Goal: Task Accomplishment & Management: Manage account settings

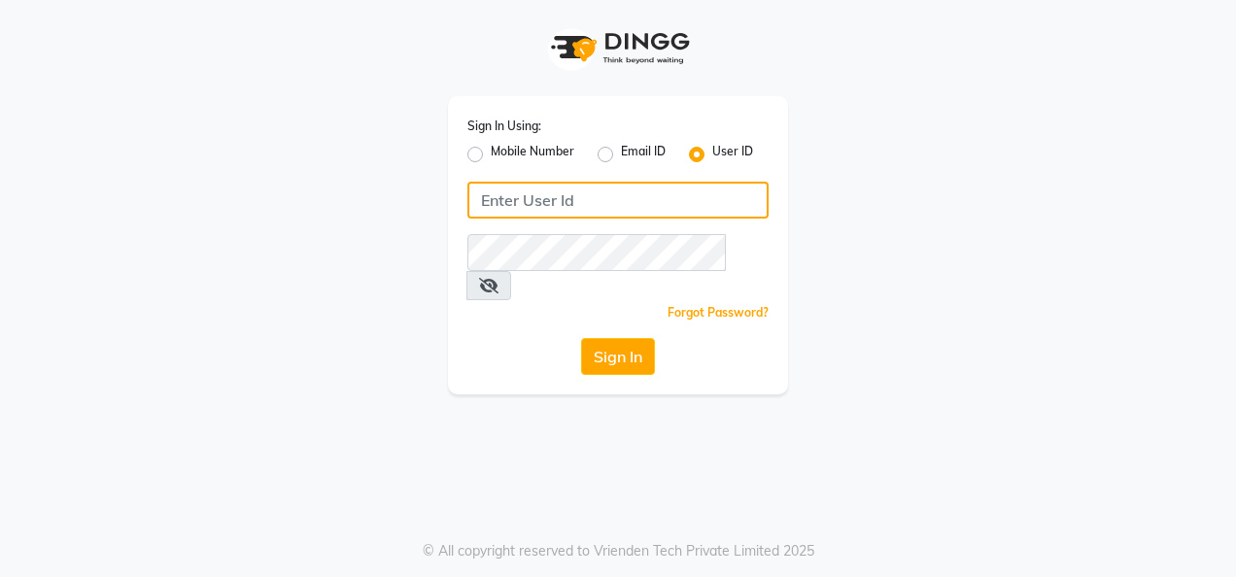
click at [566, 206] on input "Username" at bounding box center [617, 200] width 301 height 37
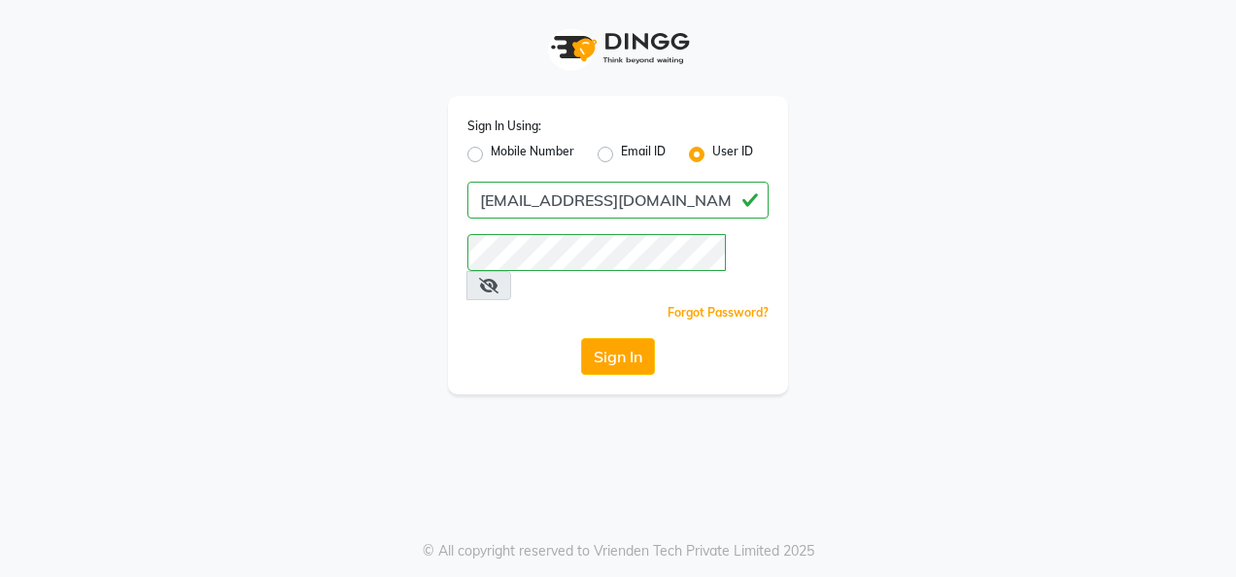
click at [499, 278] on icon at bounding box center [488, 286] width 19 height 16
click at [646, 343] on button "Sign In" at bounding box center [618, 356] width 74 height 37
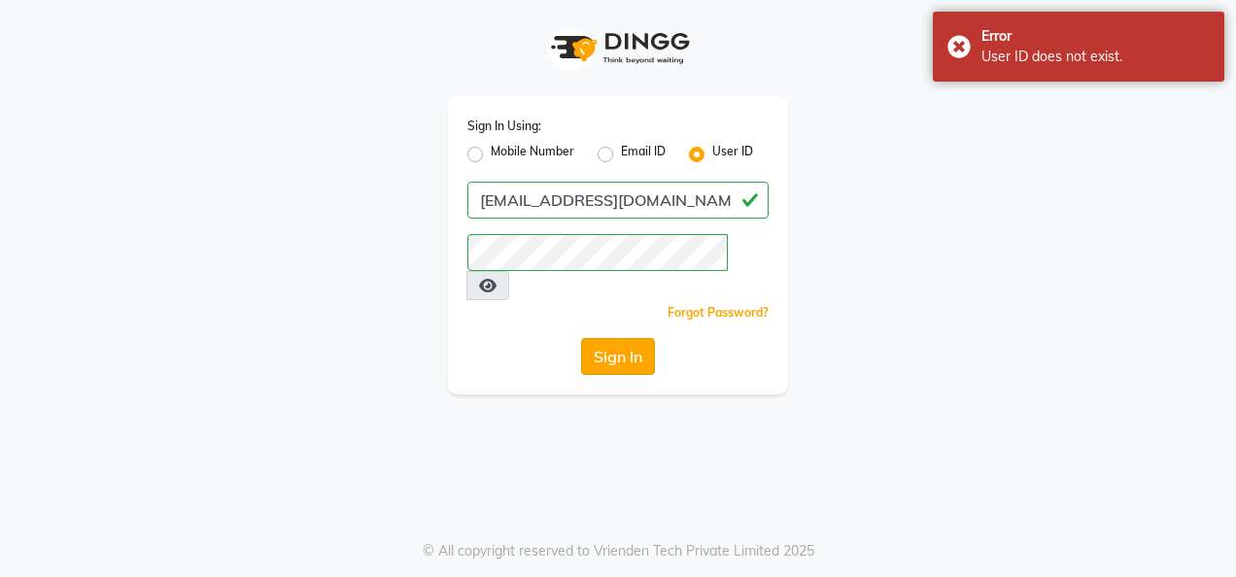
click at [632, 338] on button "Sign In" at bounding box center [618, 356] width 74 height 37
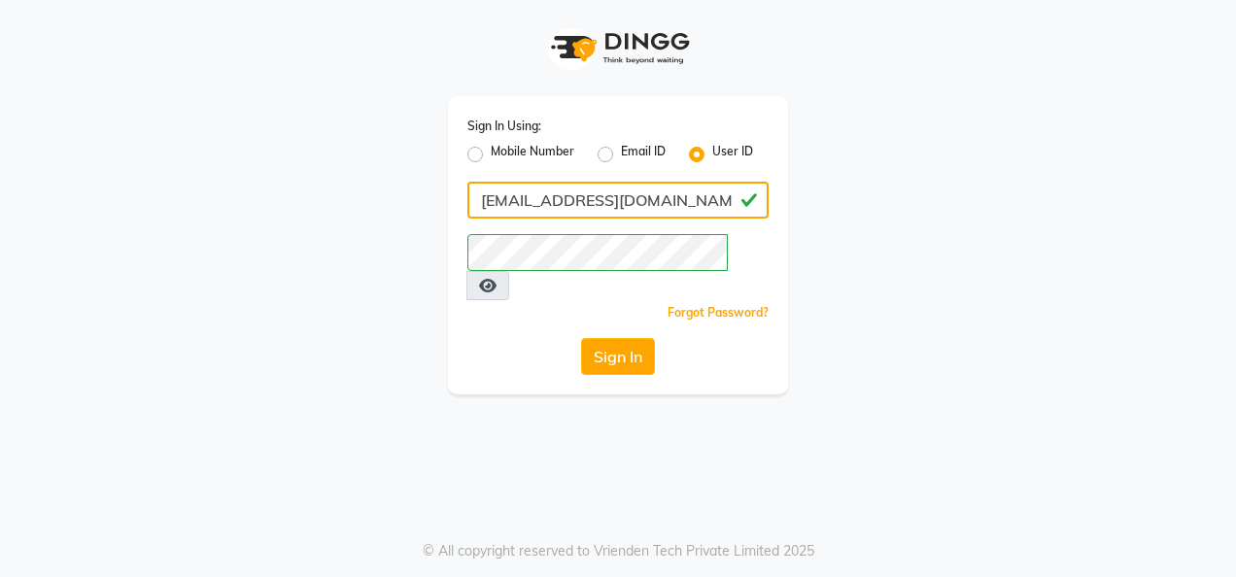
click at [721, 200] on input "adaniloungemumbai@zivayawellness.com" at bounding box center [617, 200] width 301 height 37
click at [680, 208] on input "ness.com" at bounding box center [617, 200] width 301 height 37
type input "n"
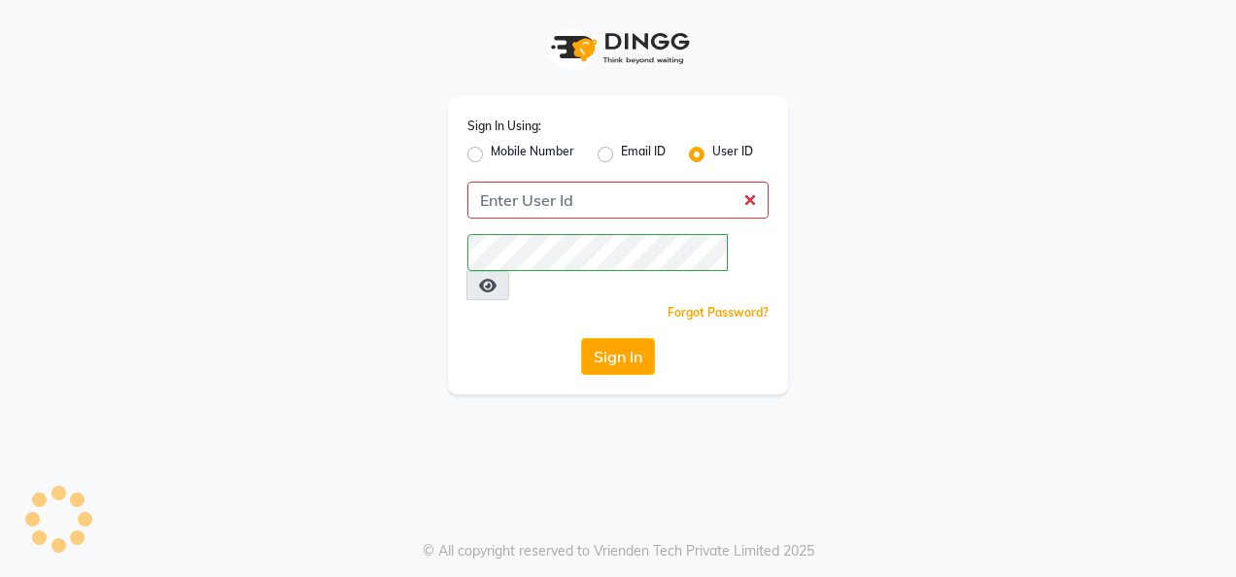
click at [491, 156] on label "Mobile Number" at bounding box center [533, 154] width 84 height 23
click at [491, 155] on input "Mobile Number" at bounding box center [497, 149] width 13 height 13
radio input "true"
radio input "false"
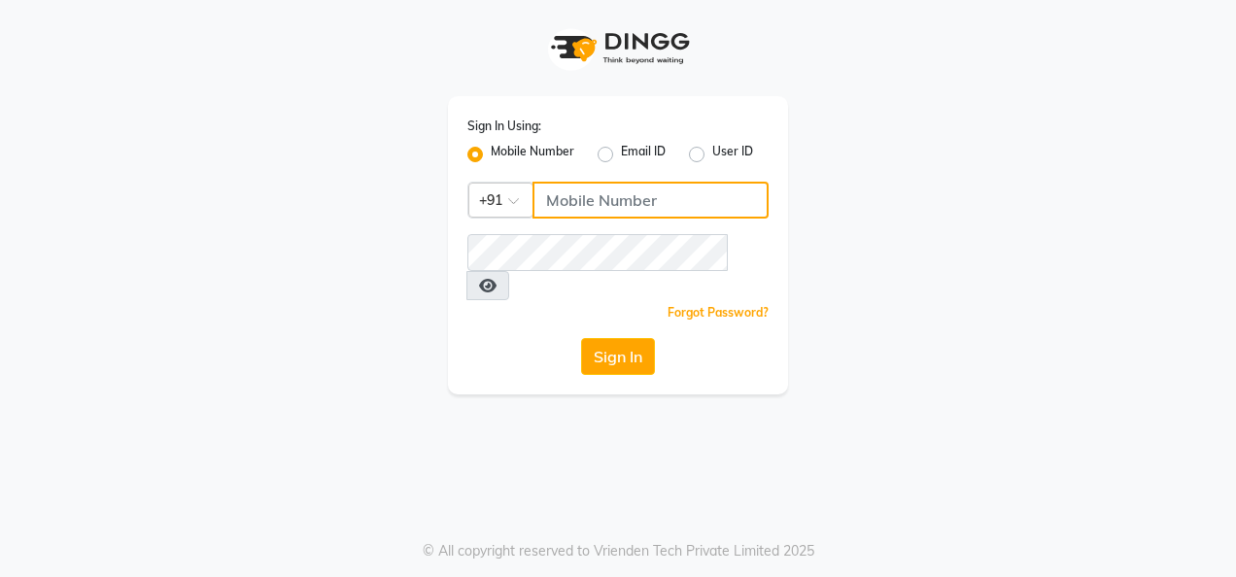
click at [578, 209] on input "Username" at bounding box center [651, 200] width 236 height 37
type input "9685656233"
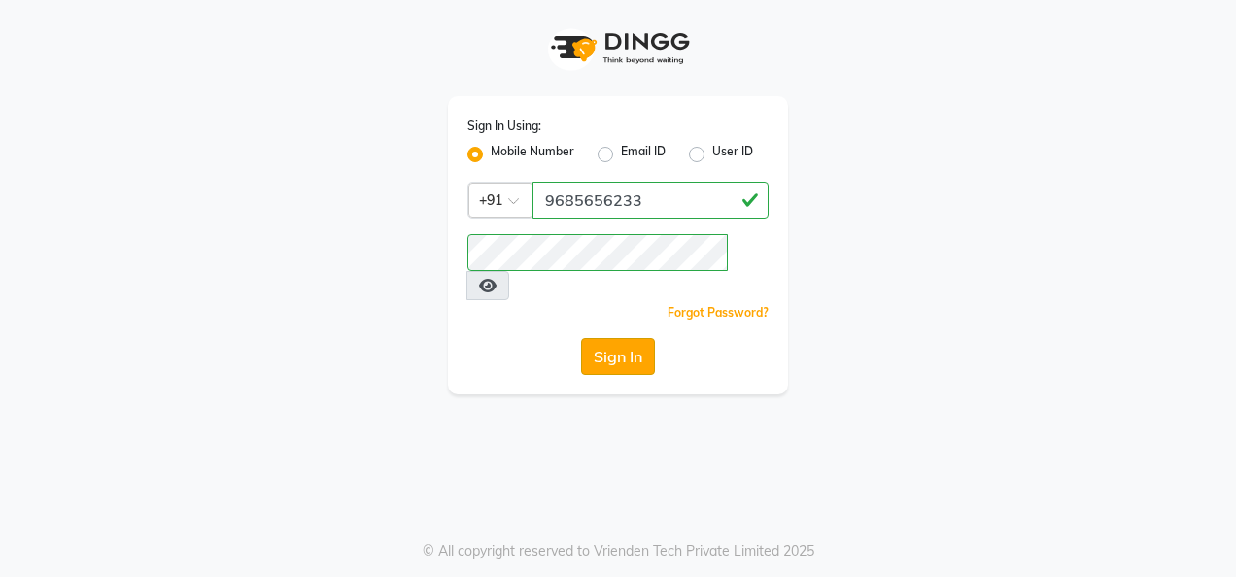
click at [615, 338] on button "Sign In" at bounding box center [618, 356] width 74 height 37
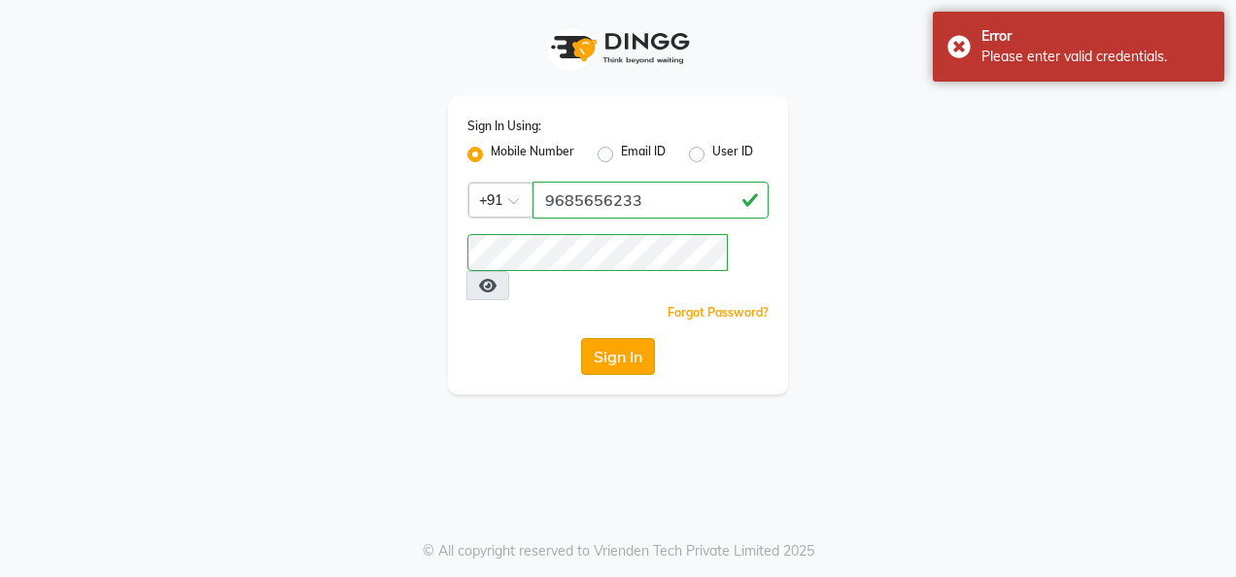
click at [615, 338] on button "Sign In" at bounding box center [618, 356] width 74 height 37
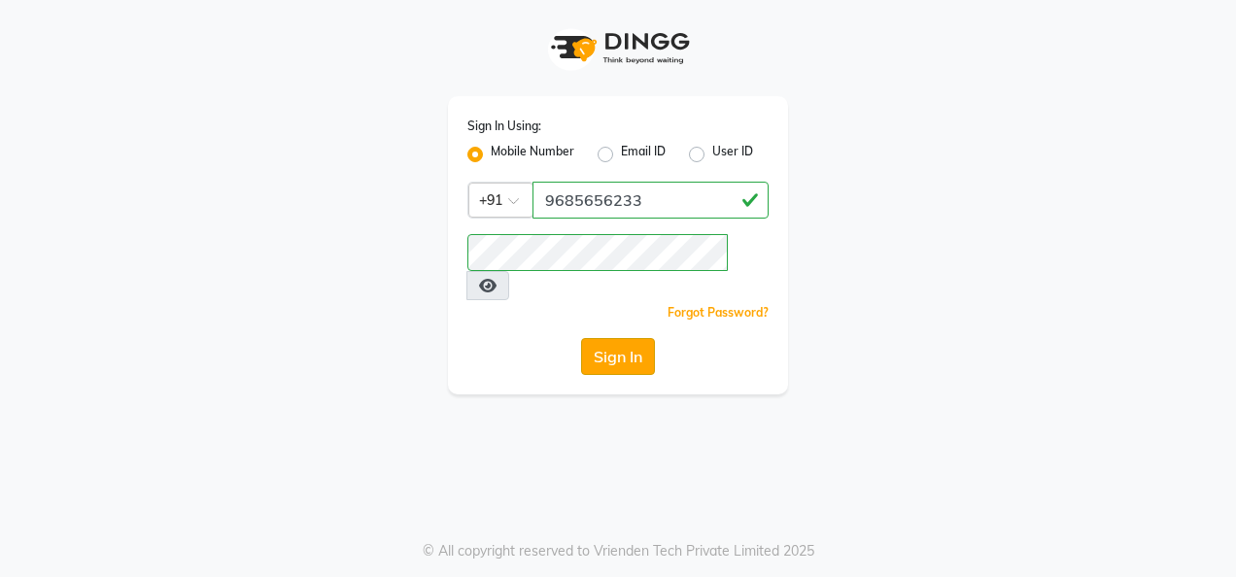
click at [635, 338] on button "Sign In" at bounding box center [618, 356] width 74 height 37
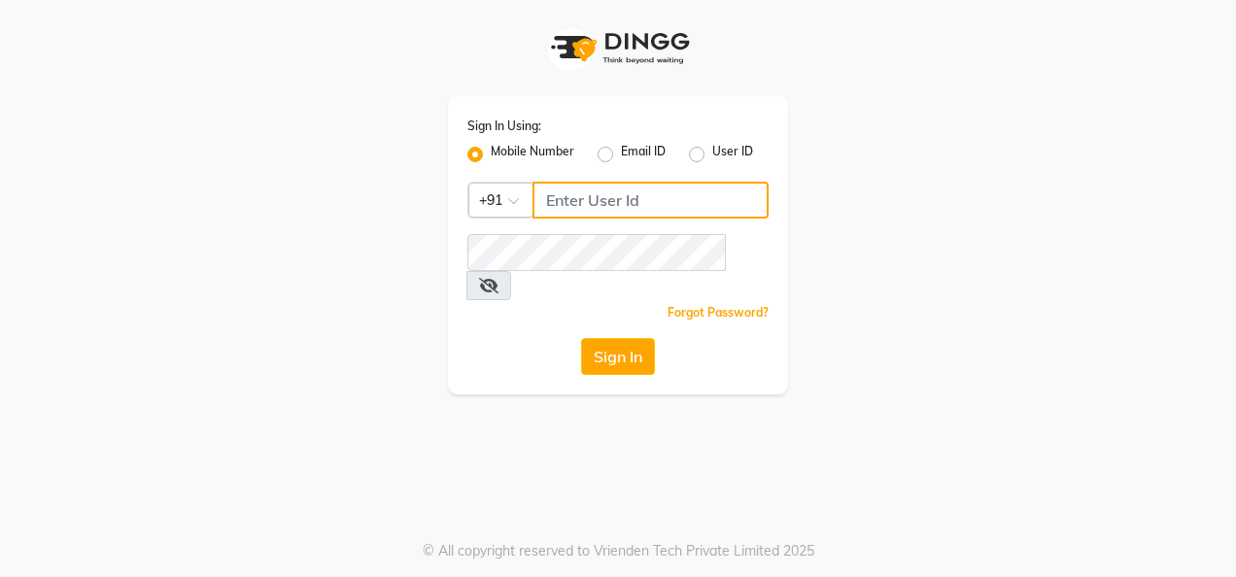
click at [618, 188] on input "Username" at bounding box center [651, 200] width 236 height 37
type input "9685656233"
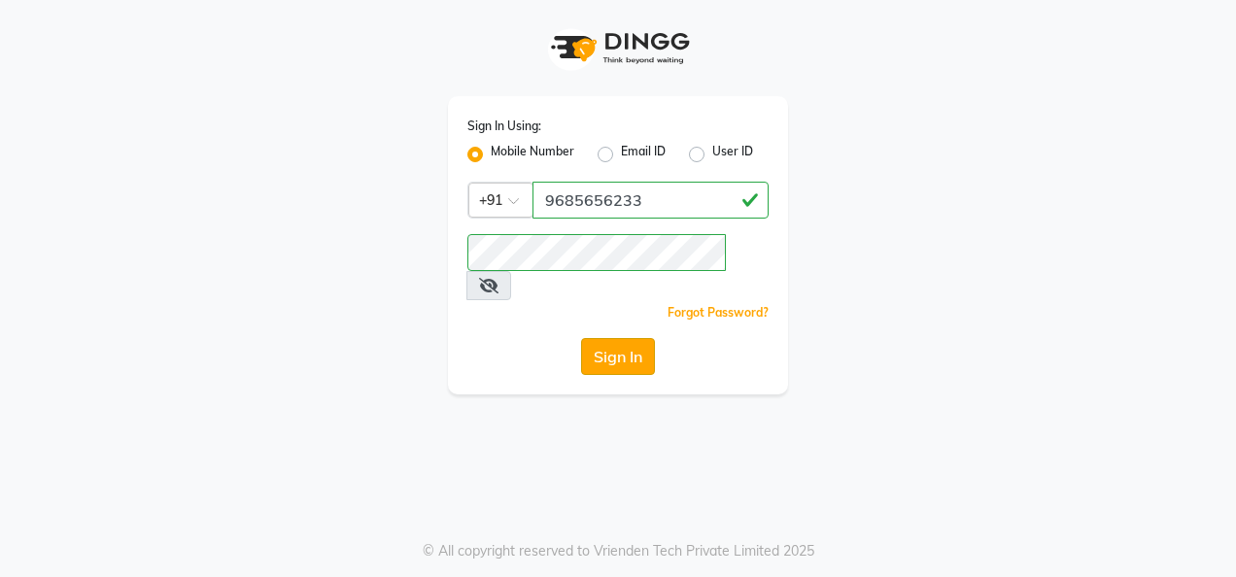
click at [623, 338] on button "Sign In" at bounding box center [618, 356] width 74 height 37
click at [712, 154] on label "User ID" at bounding box center [732, 154] width 41 height 23
click at [712, 154] on input "User ID" at bounding box center [718, 149] width 13 height 13
radio input "true"
radio input "false"
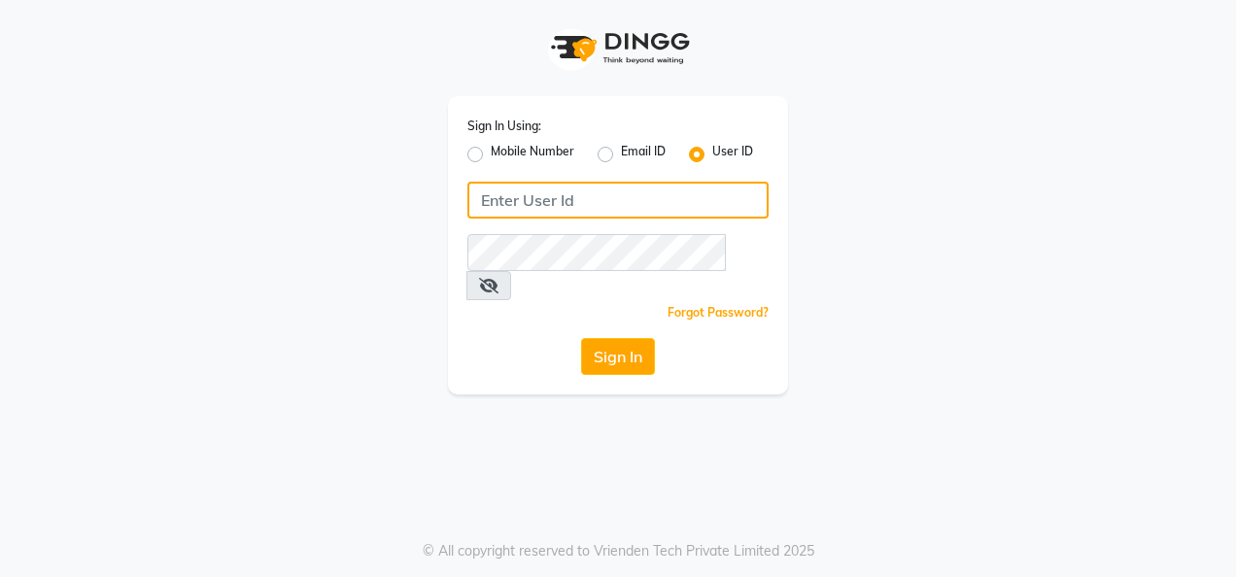
click at [583, 202] on input "Username" at bounding box center [617, 200] width 301 height 37
type input "9685656233"
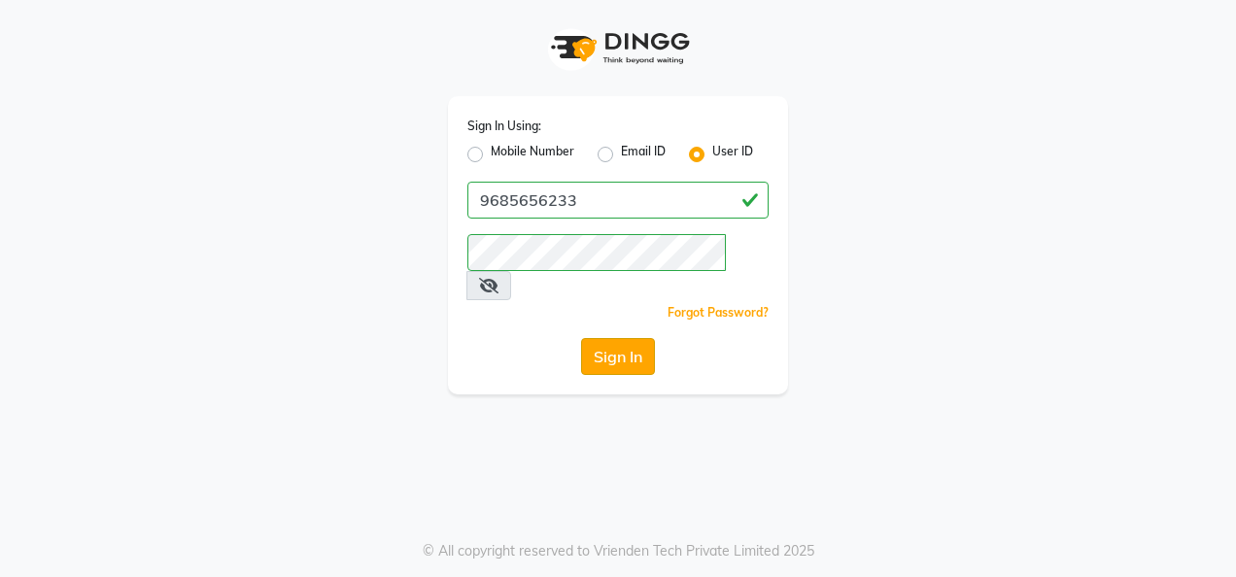
click at [618, 338] on button "Sign In" at bounding box center [618, 356] width 74 height 37
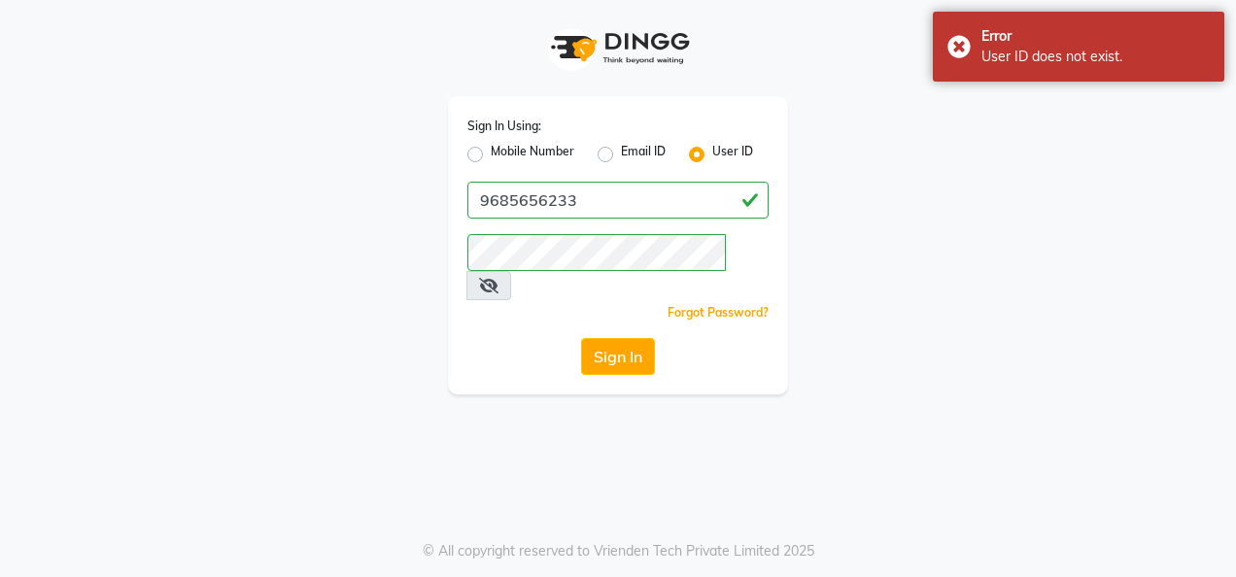
click at [606, 164] on div "Email ID" at bounding box center [632, 154] width 68 height 23
click at [621, 159] on label "Email ID" at bounding box center [643, 154] width 45 height 23
click at [621, 155] on input "Email ID" at bounding box center [627, 149] width 13 height 13
radio input "true"
radio input "false"
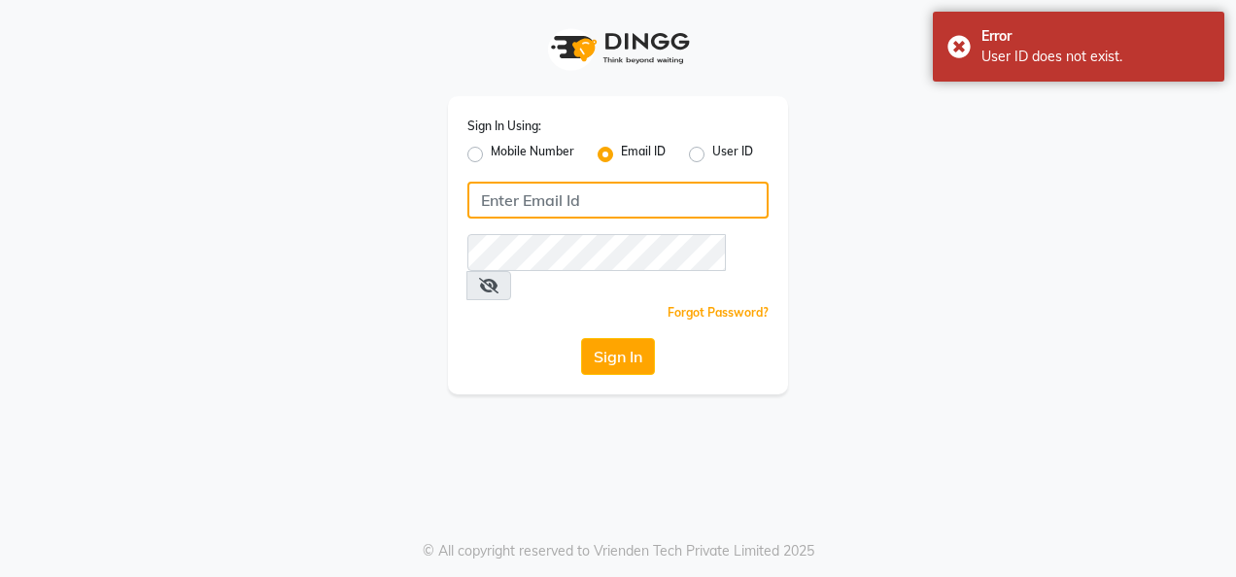
click at [601, 202] on input "Username" at bounding box center [617, 200] width 301 height 37
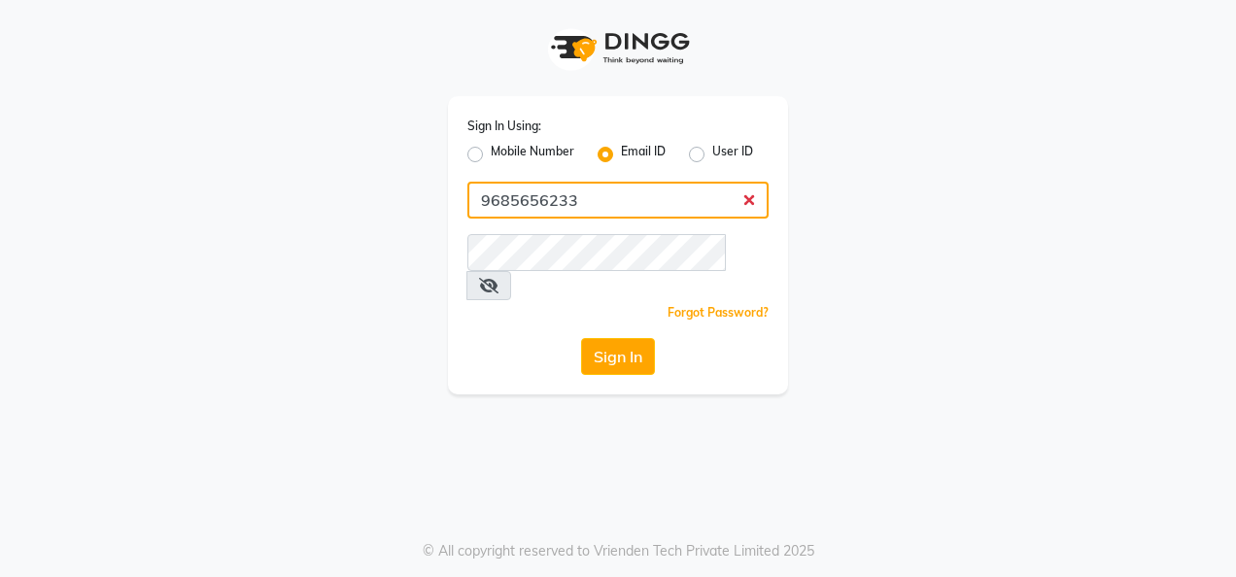
type input "9685656233"
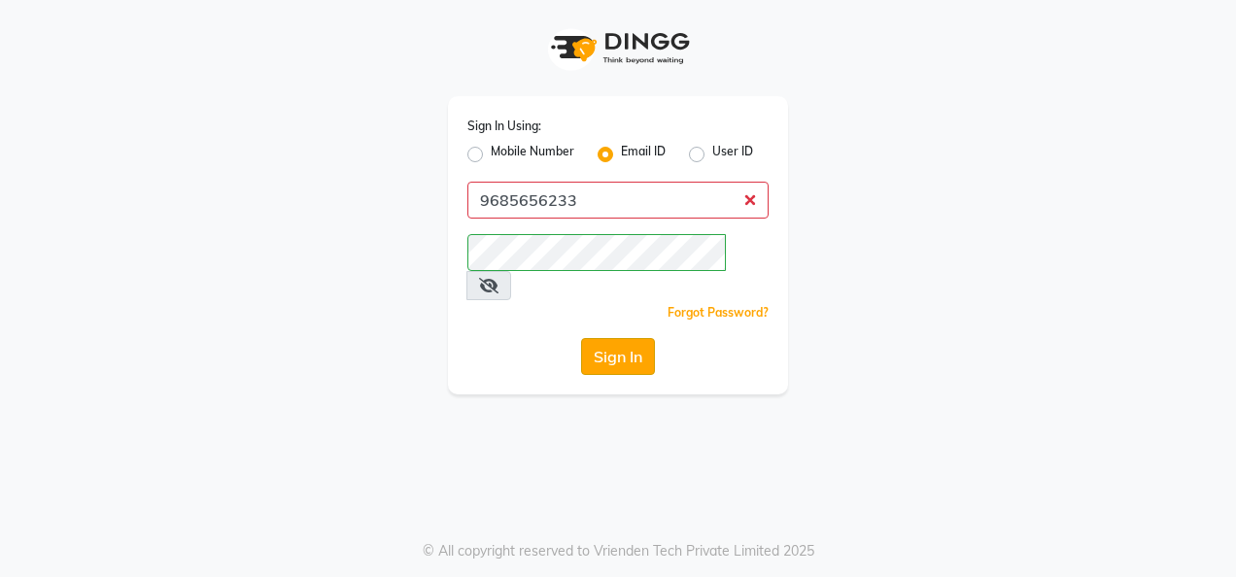
click at [624, 338] on button "Sign In" at bounding box center [618, 356] width 74 height 37
click at [622, 338] on button "Sign In" at bounding box center [618, 356] width 74 height 37
click at [614, 338] on button "Sign In" at bounding box center [618, 356] width 74 height 37
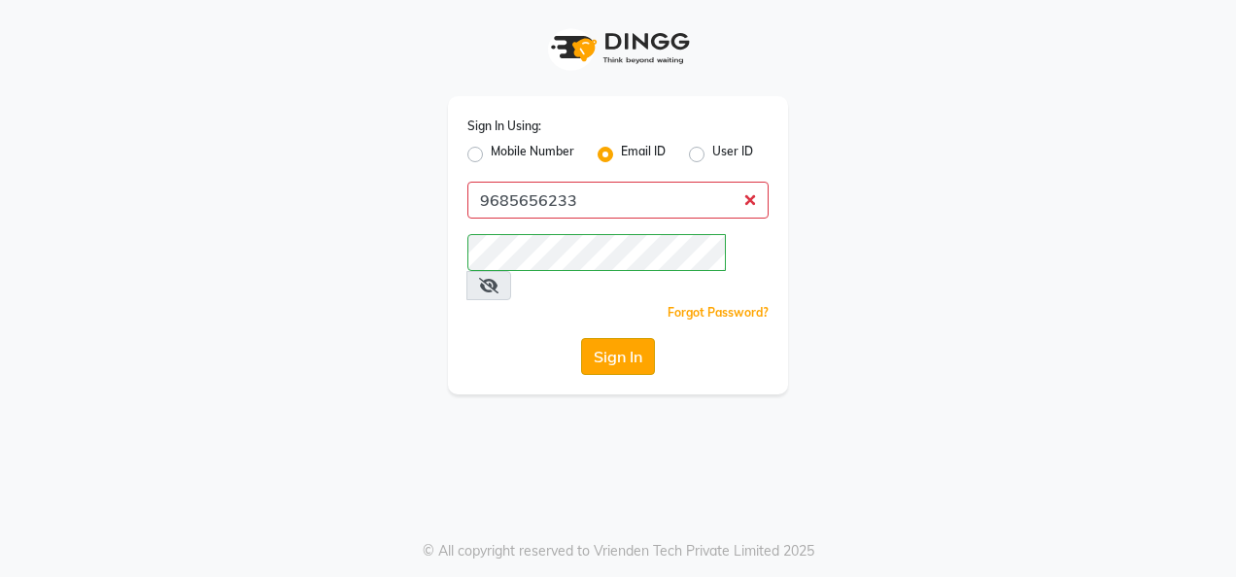
click at [614, 338] on button "Sign In" at bounding box center [618, 356] width 74 height 37
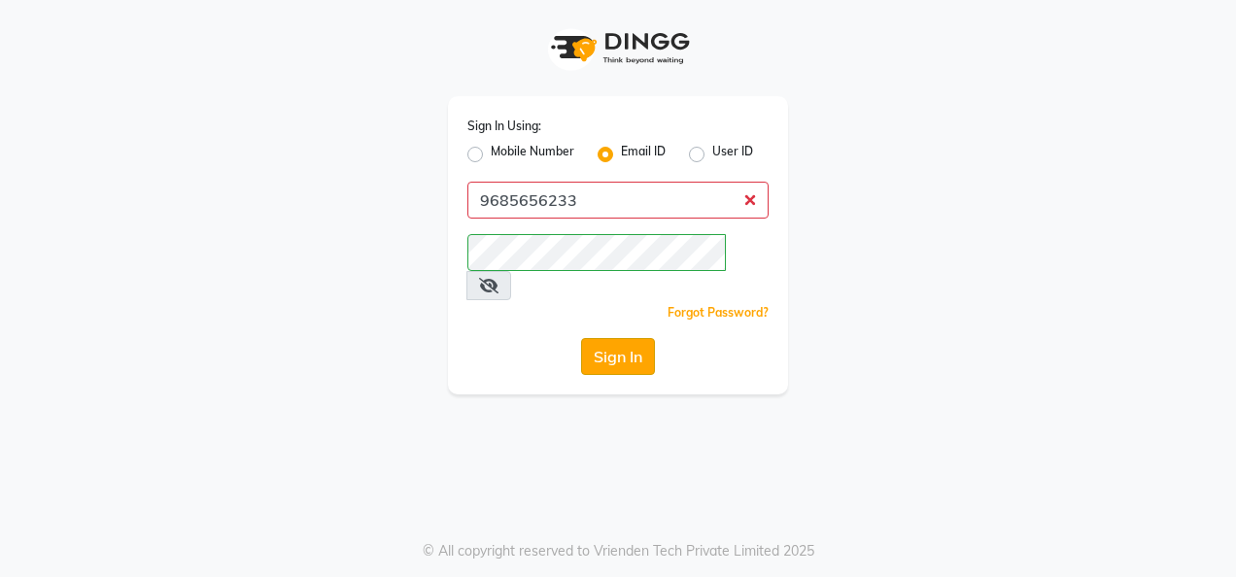
click at [614, 338] on button "Sign In" at bounding box center [618, 356] width 74 height 37
